Goal: Task Accomplishment & Management: Manage account settings

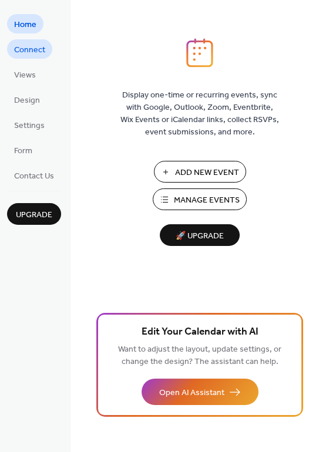
click at [36, 51] on span "Connect" at bounding box center [29, 50] width 31 height 12
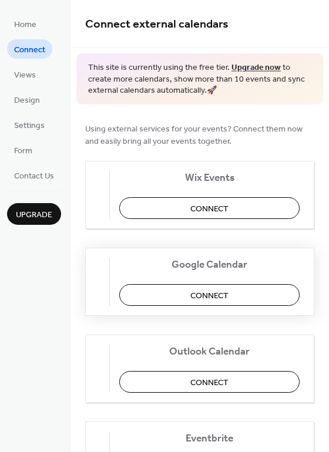
click at [226, 293] on span "Connect" at bounding box center [209, 295] width 38 height 12
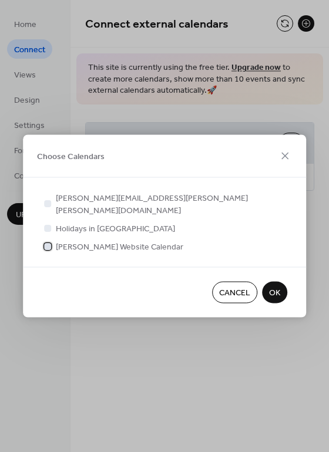
click at [46, 242] on div at bounding box center [47, 245] width 7 height 7
click at [275, 287] on span "OK" at bounding box center [274, 293] width 11 height 12
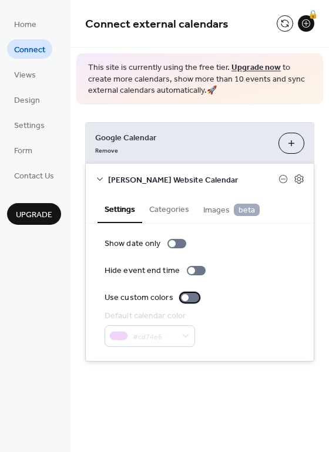
click at [190, 297] on div at bounding box center [189, 297] width 19 height 9
click at [172, 208] on button "Categories" at bounding box center [169, 208] width 54 height 27
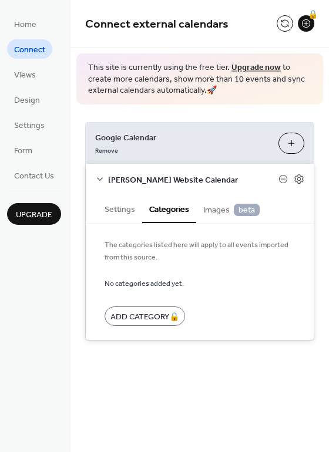
click at [209, 210] on span "Images beta" at bounding box center [231, 210] width 56 height 13
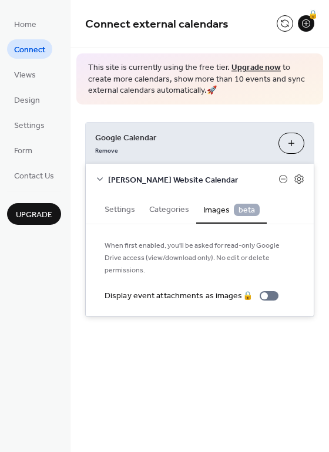
click at [290, 138] on button "Choose Calendars" at bounding box center [291, 143] width 26 height 21
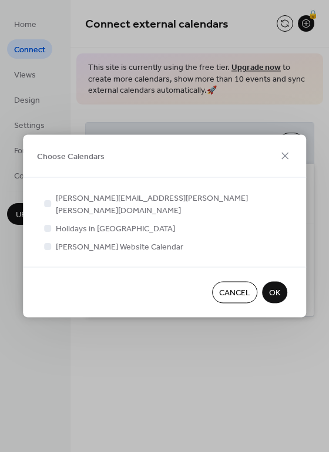
click at [277, 287] on span "OK" at bounding box center [274, 293] width 11 height 12
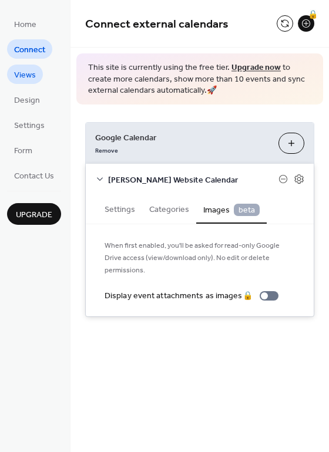
click at [29, 77] on span "Views" at bounding box center [25, 75] width 22 height 12
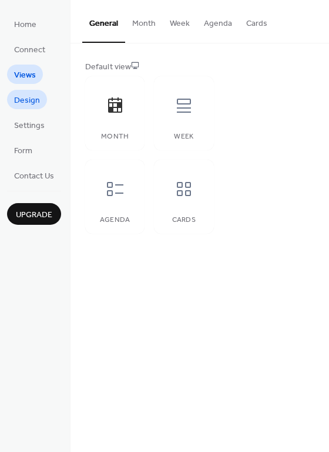
click at [32, 101] on span "Design" at bounding box center [27, 100] width 26 height 12
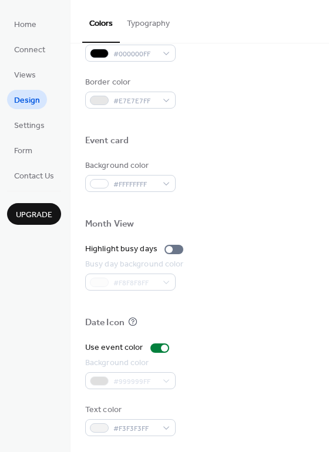
scroll to position [502, 0]
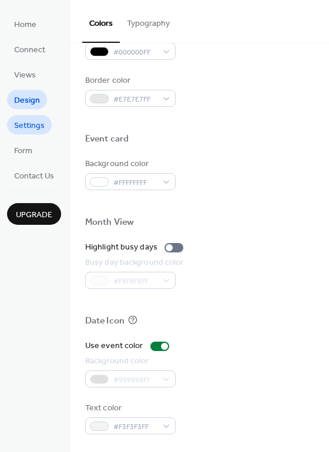
click at [29, 123] on span "Settings" at bounding box center [29, 126] width 31 height 12
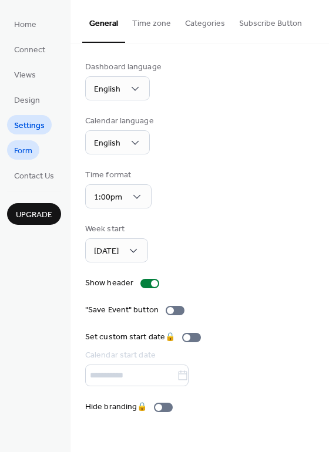
click at [21, 149] on span "Form" at bounding box center [23, 151] width 18 height 12
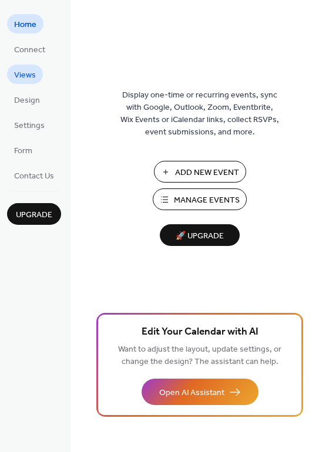
click at [20, 72] on span "Views" at bounding box center [25, 75] width 22 height 12
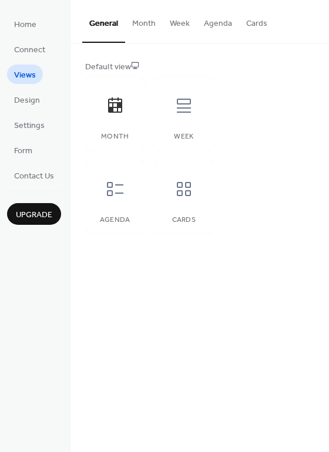
click at [146, 23] on button "Month" at bounding box center [144, 21] width 38 height 42
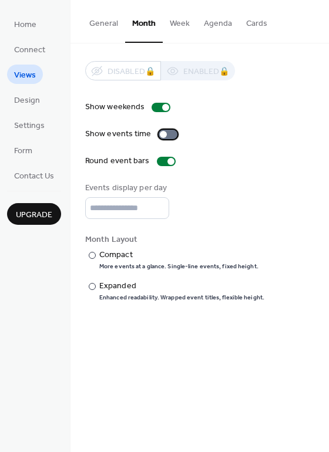
click at [171, 134] on div at bounding box center [167, 134] width 19 height 9
